Goal: Use online tool/utility: Use online tool/utility

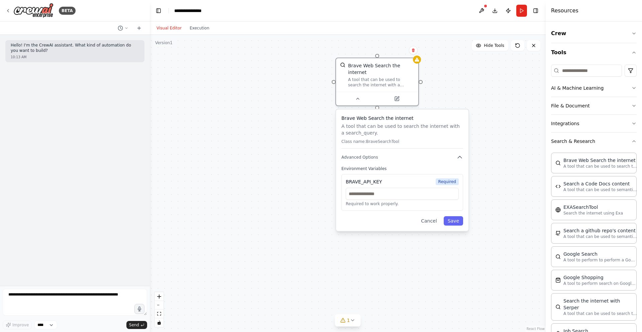
click at [232, 184] on div "Brave Web Search the internet A tool that can be used to search the internet wi…" at bounding box center [348, 183] width 396 height 297
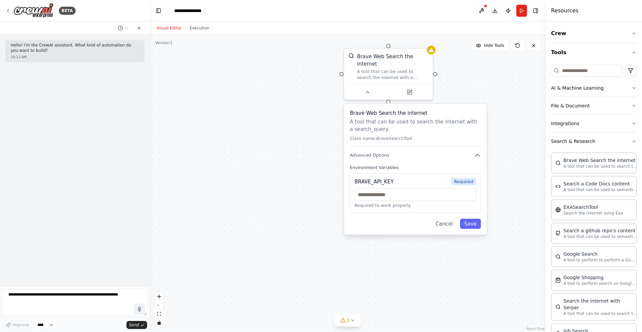
click at [267, 128] on div "Brave Web Search the internet A tool that can be used to search the internet wi…" at bounding box center [348, 183] width 396 height 297
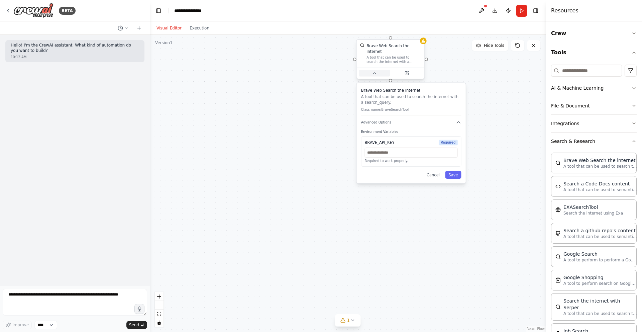
click at [375, 74] on icon at bounding box center [374, 73] width 4 height 4
click at [377, 79] on div "Brave Web Search the internet A tool that can be used to search the internet wi…" at bounding box center [390, 59] width 69 height 40
click at [376, 71] on icon at bounding box center [374, 73] width 4 height 4
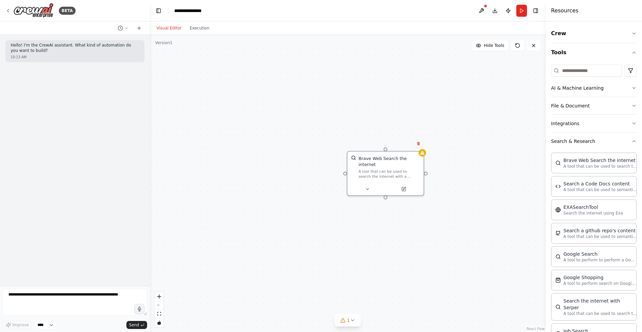
drag, startPoint x: 407, startPoint y: 98, endPoint x: 403, endPoint y: 215, distance: 116.8
click at [404, 215] on div "Brave Web Search the internet A tool that can be used to search the internet wi…" at bounding box center [348, 183] width 396 height 297
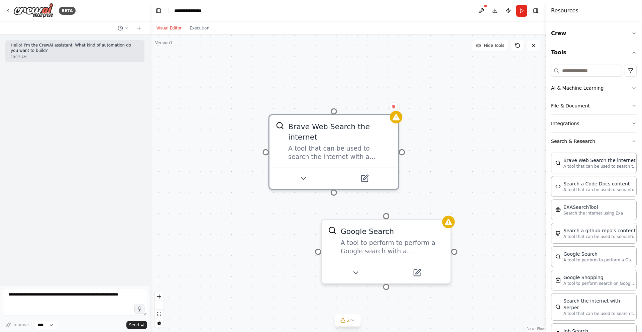
drag, startPoint x: 363, startPoint y: 236, endPoint x: 320, endPoint y: 208, distance: 51.9
click at [320, 208] on div "Brave Web Search the internet A tool that can be used to search the internet wi…" at bounding box center [348, 183] width 396 height 297
click at [353, 274] on icon at bounding box center [356, 270] width 8 height 8
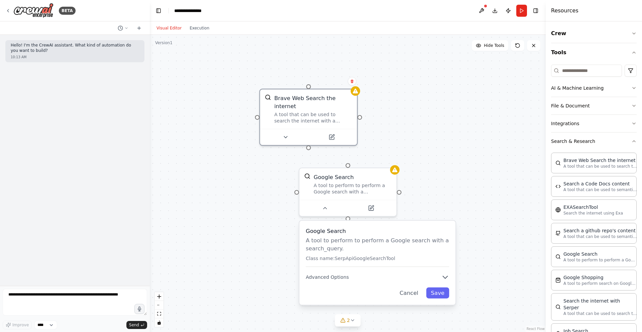
drag, startPoint x: 458, startPoint y: 267, endPoint x: 416, endPoint y: 203, distance: 76.7
click at [416, 203] on div "Brave Web Search the internet A tool that can be used to search the internet wi…" at bounding box center [348, 183] width 396 height 297
click at [350, 274] on button "Advanced Options" at bounding box center [377, 277] width 144 height 8
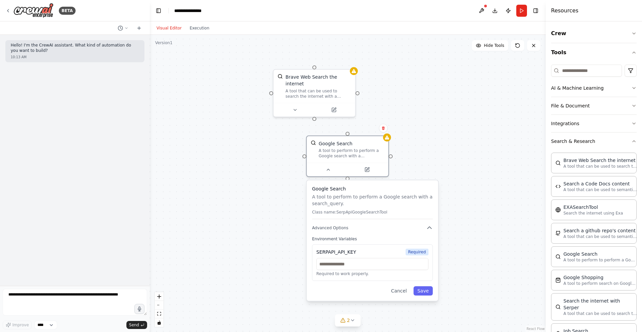
drag, startPoint x: 449, startPoint y: 252, endPoint x: 449, endPoint y: 203, distance: 48.5
click at [449, 203] on div "Brave Web Search the internet A tool that can be used to search the internet wi…" at bounding box center [348, 183] width 396 height 297
click at [367, 171] on icon at bounding box center [366, 168] width 5 height 5
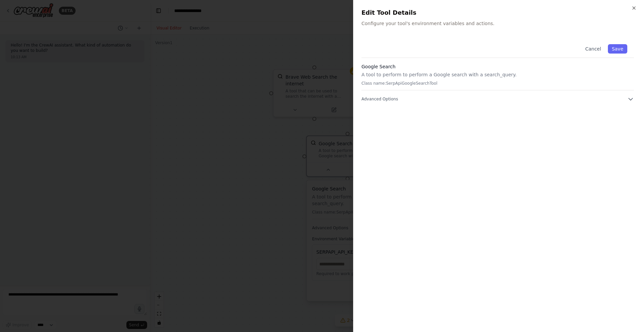
click at [413, 34] on div "Close Edit Tool Details Configure your tool's environment variables and actions…" at bounding box center [497, 166] width 289 height 332
click at [416, 22] on p "Configure your tool's environment variables and actions." at bounding box center [498, 23] width 273 height 7
click at [481, 24] on p "Configure your tool's environment variables and actions." at bounding box center [498, 23] width 273 height 7
click at [448, 84] on p "Class name: SerpApiGoogleSearchTool" at bounding box center [498, 83] width 273 height 5
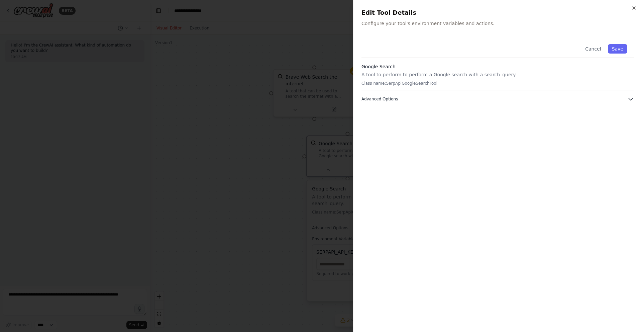
click at [630, 99] on icon "button" at bounding box center [631, 99] width 4 height 2
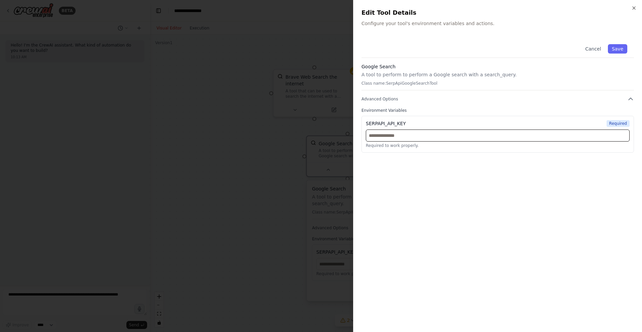
click at [601, 136] on input "text" at bounding box center [498, 135] width 264 height 12
click at [633, 7] on icon "button" at bounding box center [634, 8] width 3 height 3
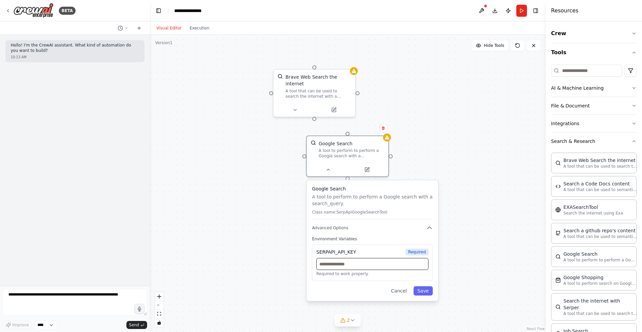
click at [354, 266] on input "text" at bounding box center [373, 264] width 112 height 12
click at [432, 206] on p "A tool to perform to perform a Google search with a search_query." at bounding box center [372, 199] width 121 height 13
